Goal: Transaction & Acquisition: Subscribe to service/newsletter

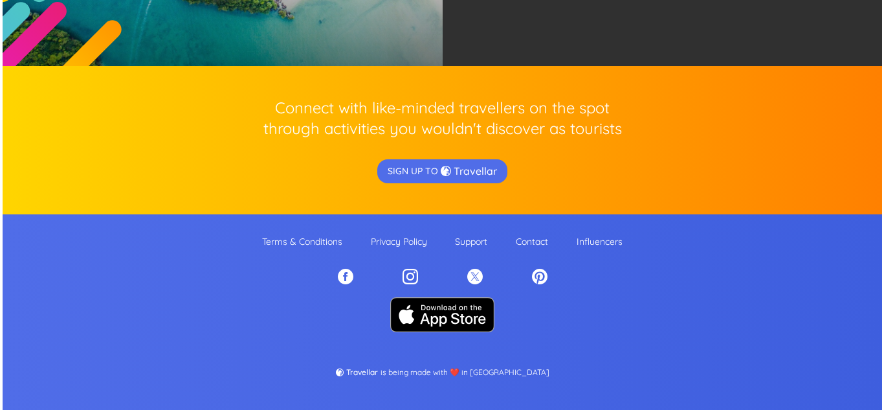
scroll to position [3043, 0]
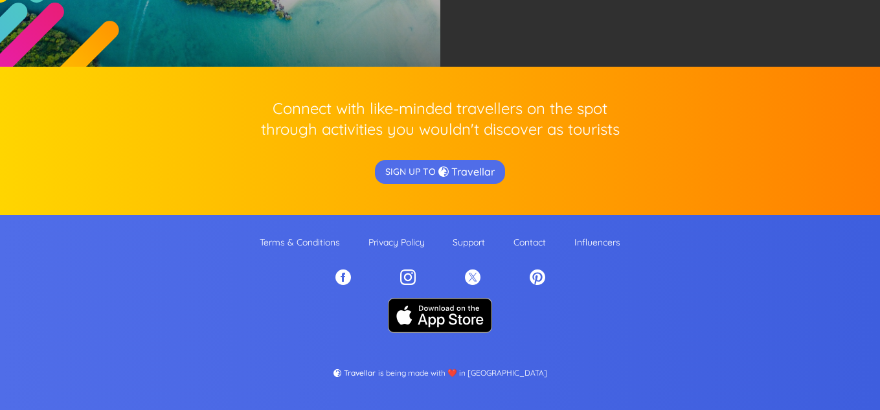
click at [466, 241] on p "Support" at bounding box center [468, 242] width 32 height 13
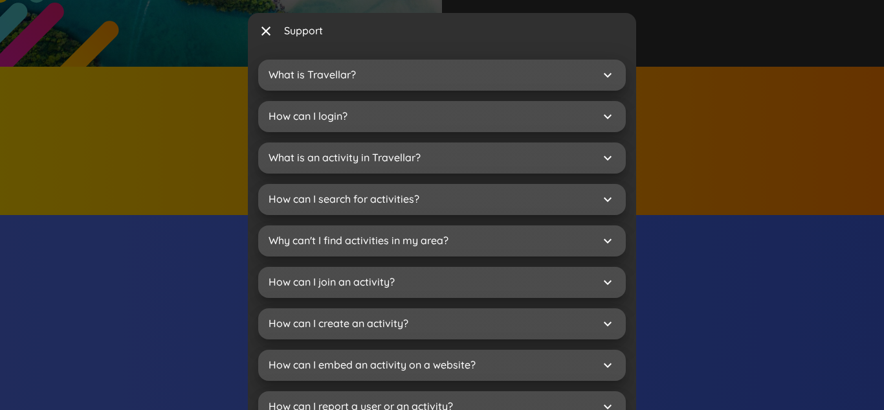
click at [268, 27] on span "close" at bounding box center [266, 31] width 16 height 16
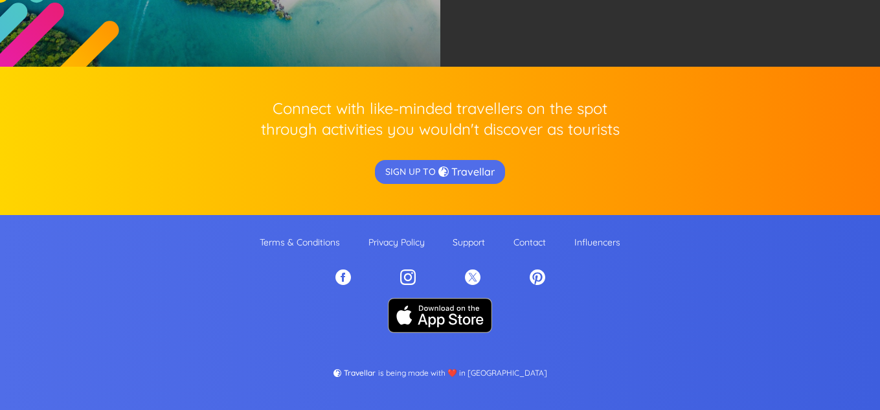
scroll to position [2117, 0]
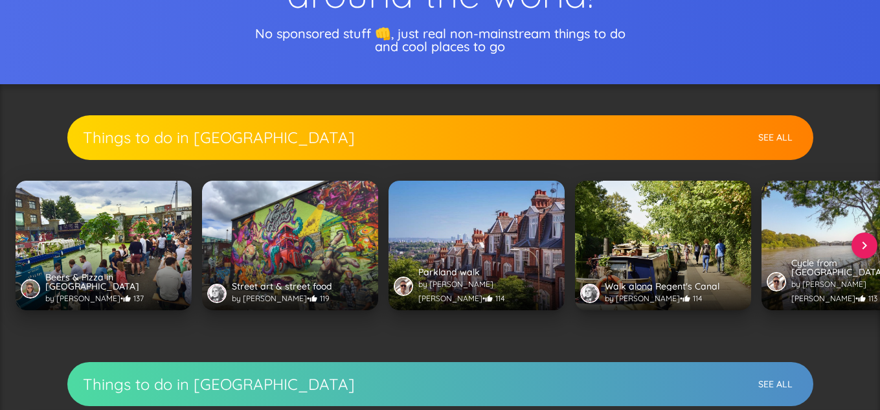
scroll to position [622, 0]
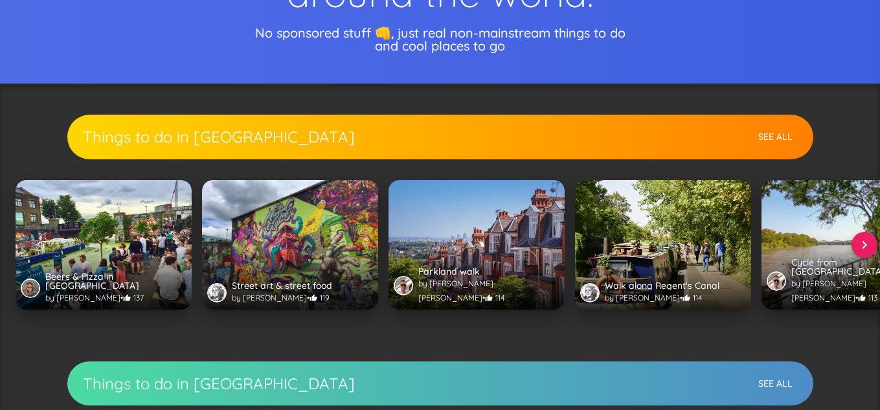
click at [270, 219] on div "Street art & street food by Emma Brown • 119" at bounding box center [290, 244] width 176 height 129
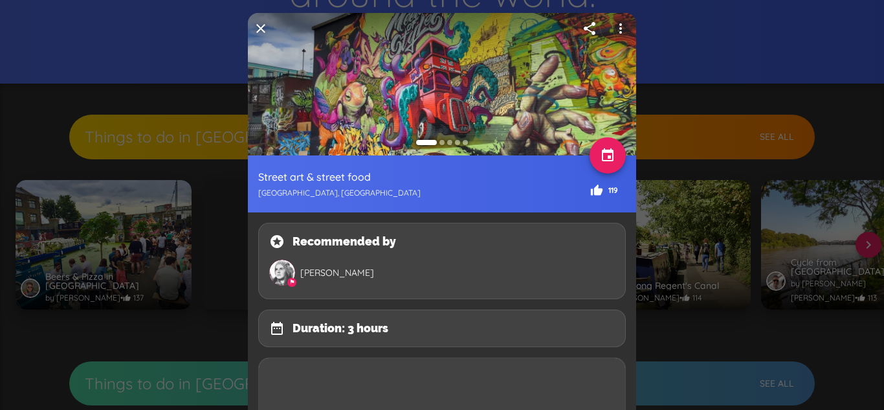
click at [219, 208] on div at bounding box center [442, 205] width 884 height 410
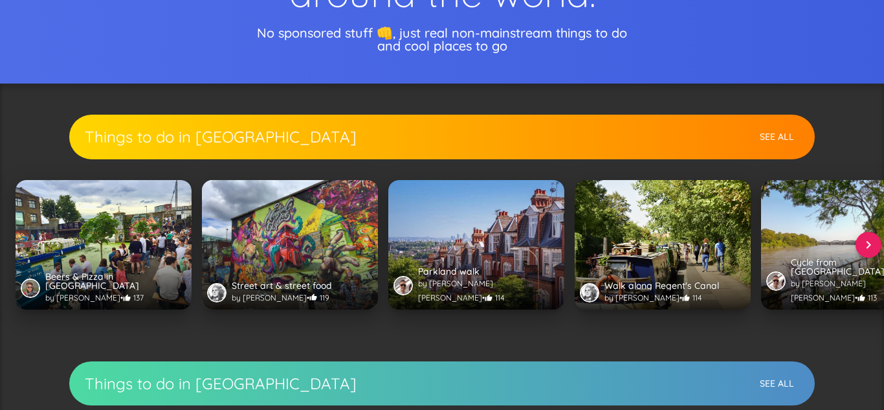
click at [258, 27] on div at bounding box center [442, 205] width 884 height 410
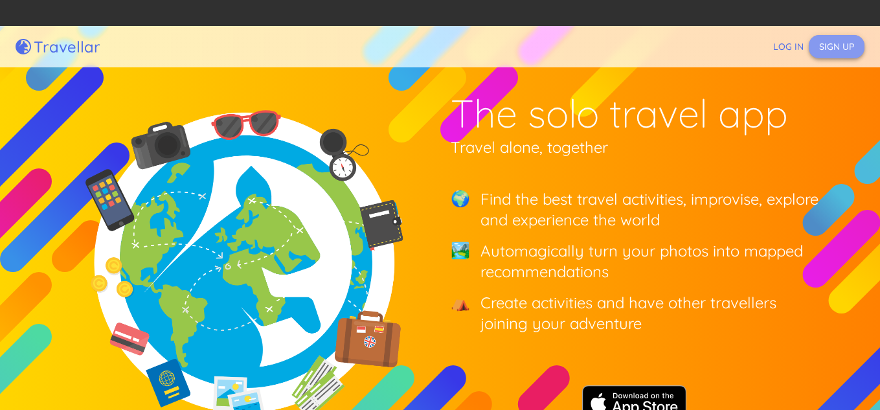
click at [836, 50] on button "Sign up" at bounding box center [836, 47] width 56 height 24
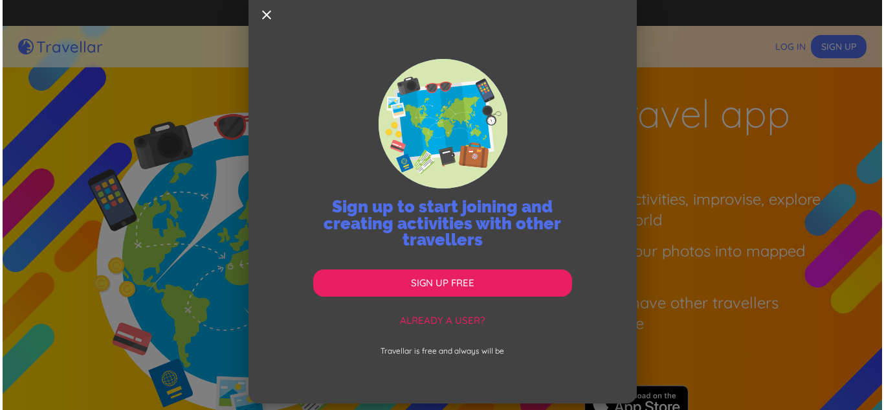
scroll to position [33, 0]
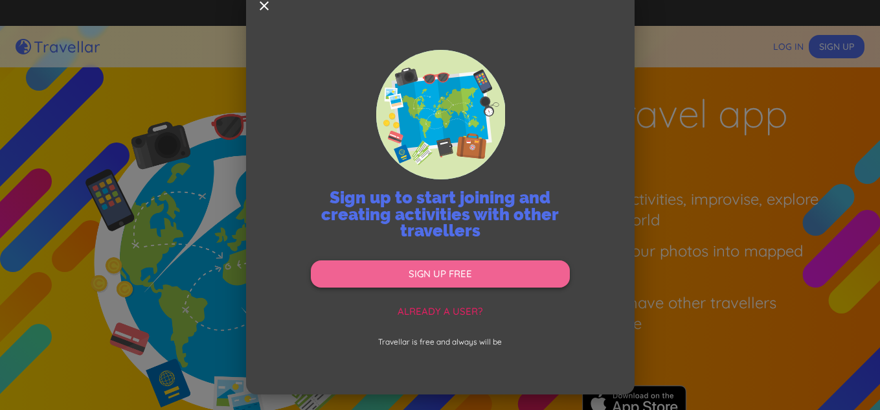
click at [491, 271] on button "Sign up free" at bounding box center [440, 273] width 259 height 27
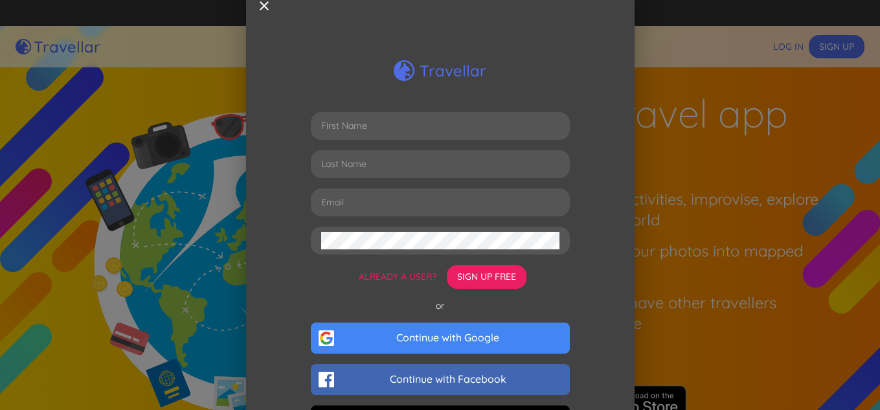
click at [395, 275] on button "Already a user?" at bounding box center [397, 277] width 88 height 24
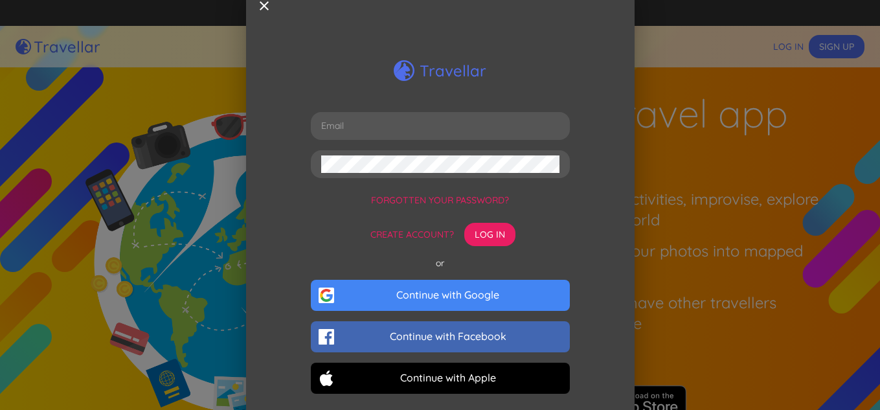
click at [392, 121] on input "email" at bounding box center [440, 125] width 238 height 17
type input "info@knysnacharters.com"
click at [473, 199] on button "Forgotten your password?" at bounding box center [440, 200] width 148 height 24
click at [421, 228] on button "Create account?" at bounding box center [412, 235] width 94 height 24
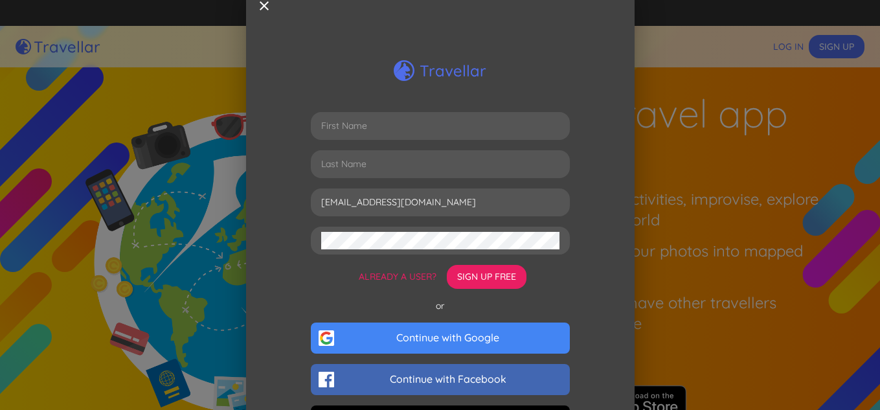
click at [384, 124] on input "text" at bounding box center [440, 125] width 238 height 17
type input "Bronwyn"
type input "Button"
click at [468, 269] on button "Sign up free" at bounding box center [487, 277] width 80 height 24
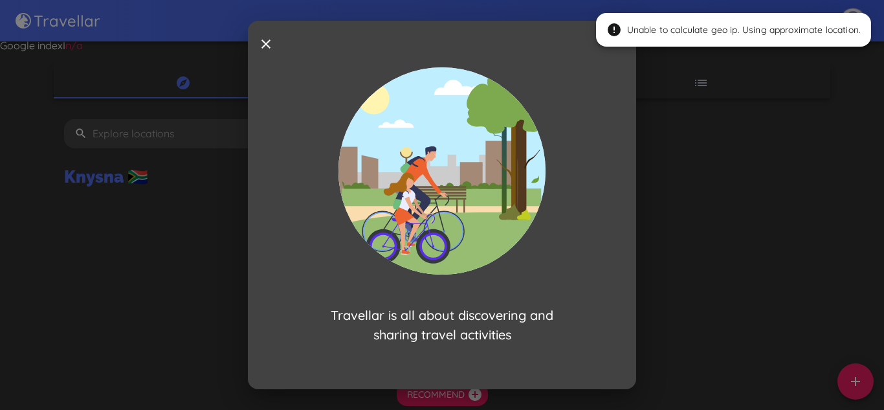
click at [10, 178] on button at bounding box center [5, 180] width 10 height 4
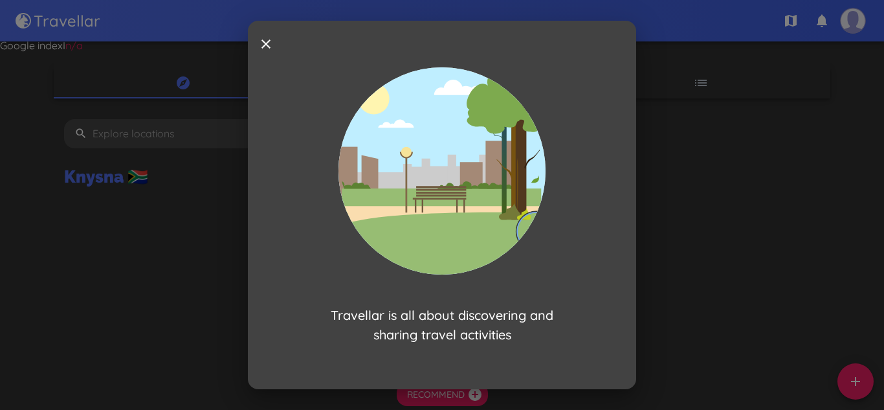
click at [10, 178] on button at bounding box center [5, 180] width 10 height 4
click at [267, 44] on icon at bounding box center [266, 44] width 36 height 36
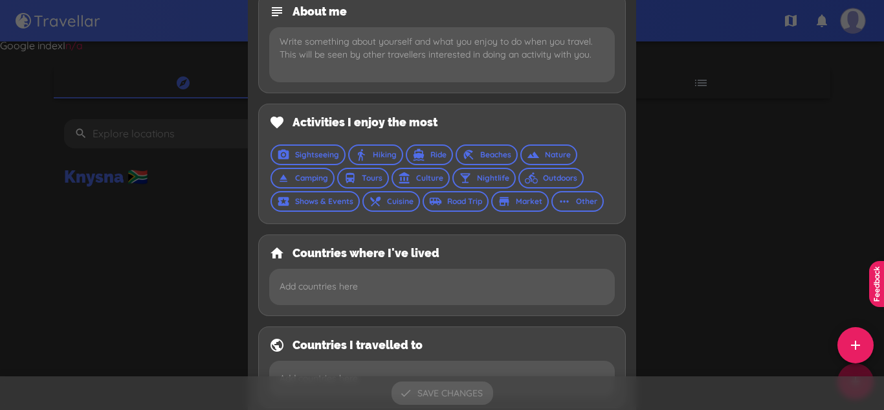
scroll to position [280, 0]
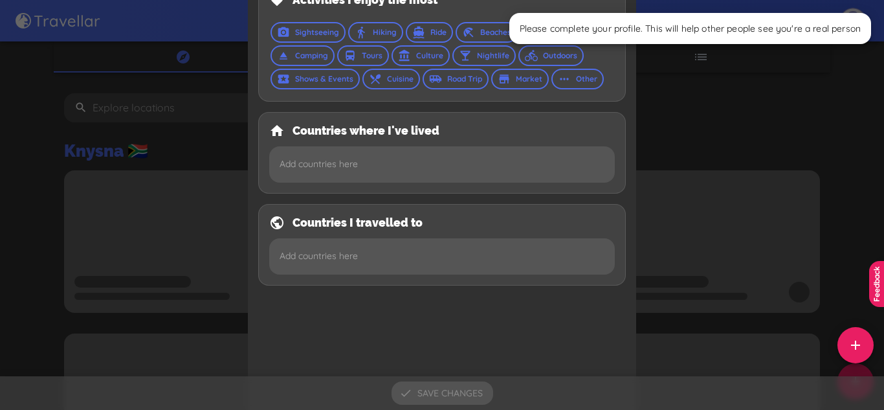
scroll to position [417, 0]
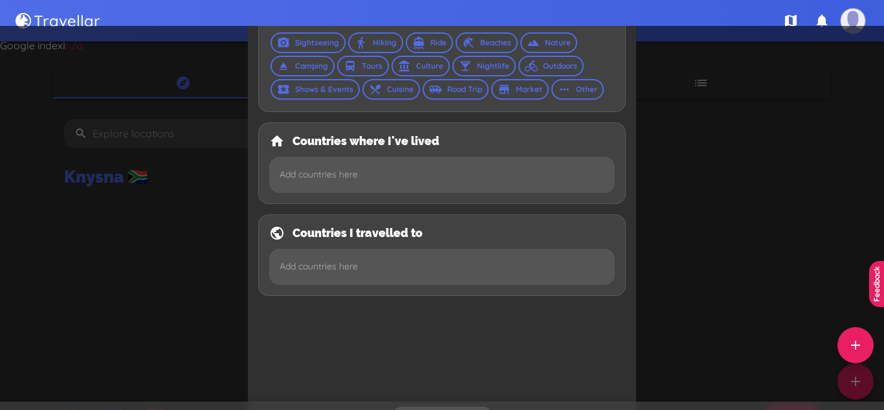
click at [10, 178] on button at bounding box center [5, 180] width 10 height 4
click at [74, 195] on button "For this domain" at bounding box center [37, 202] width 74 height 14
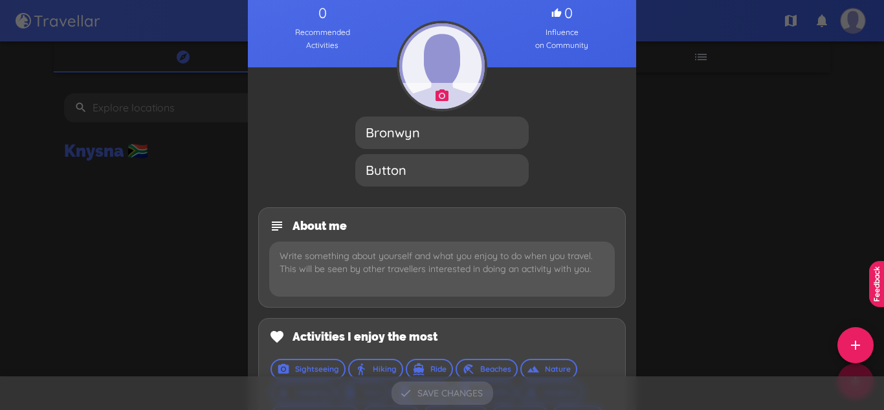
scroll to position [0, 0]
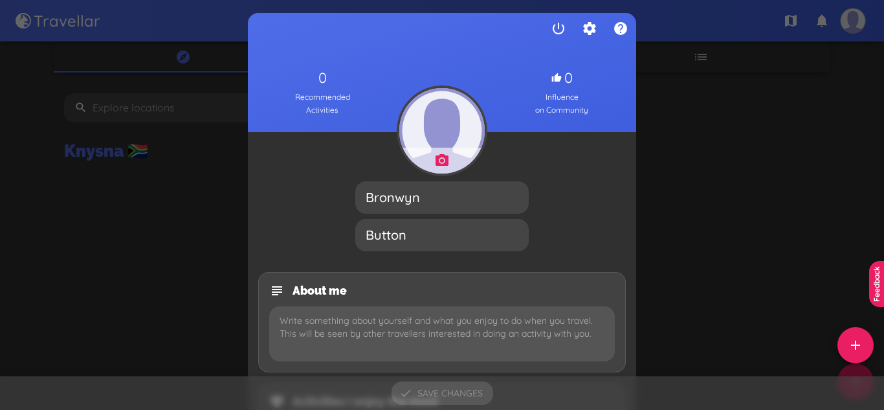
click at [166, 168] on div at bounding box center [442, 205] width 884 height 410
